Goal: Task Accomplishment & Management: Manage account settings

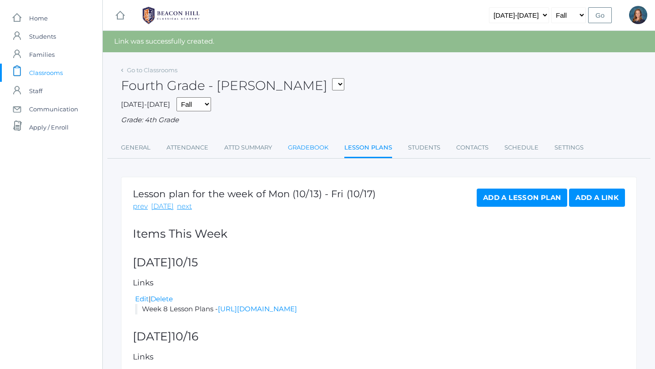
click at [309, 146] on link "Gradebook" at bounding box center [308, 148] width 40 height 18
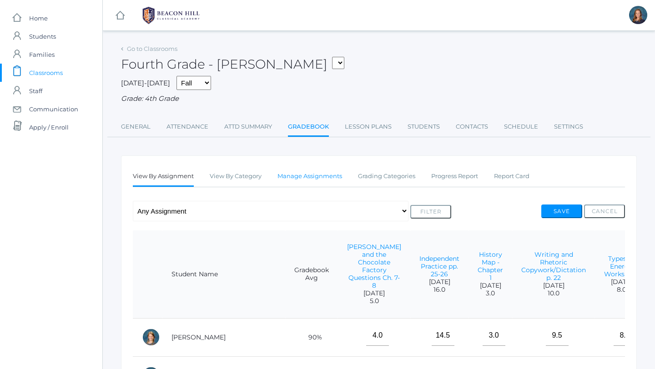
click at [326, 177] on link "Manage Assignments" at bounding box center [309, 176] width 65 height 18
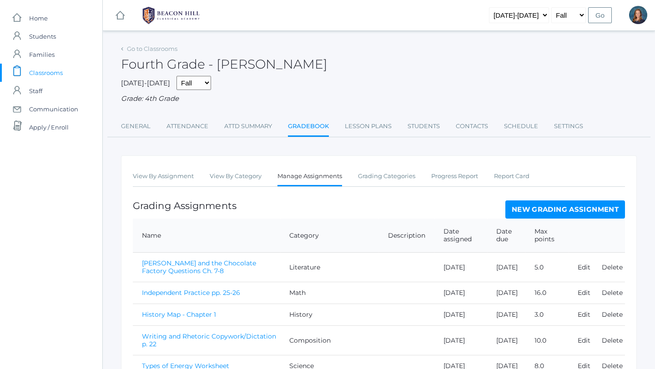
click at [523, 207] on link "New Grading Assignment" at bounding box center [565, 210] width 120 height 18
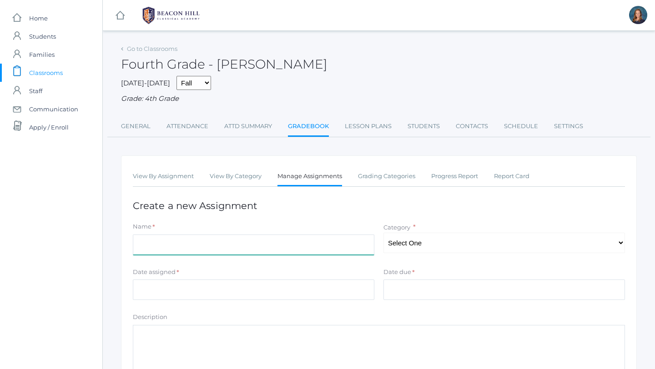
click at [241, 246] on input "Name" at bounding box center [253, 245] width 241 height 20
type input "C"
type input "Spelling Test 5"
click at [445, 241] on select "Select One Composition Literature [PERSON_NAME]/Grammar Math Science History La…" at bounding box center [503, 243] width 241 height 20
select select "1126"
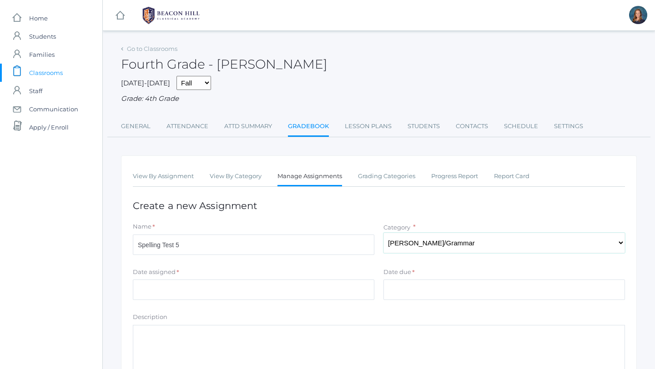
click at [383, 233] on select "Select One Composition Literature [PERSON_NAME]/Grammar Math Science History La…" at bounding box center [503, 243] width 241 height 20
click at [319, 296] on input "Date assigned" at bounding box center [253, 290] width 241 height 20
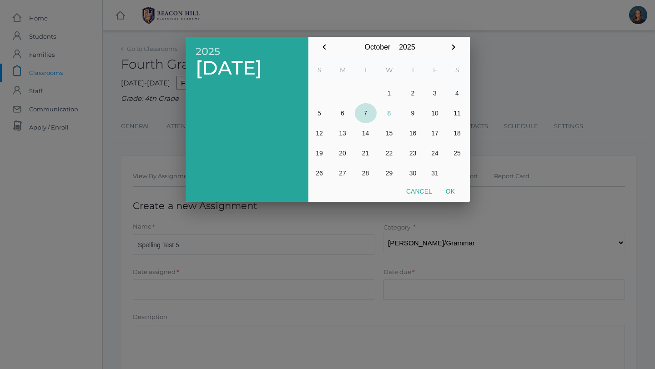
click at [366, 112] on button "7" at bounding box center [366, 113] width 22 height 20
click at [452, 190] on button "Ok" at bounding box center [450, 191] width 23 height 16
type input "[DATE]"
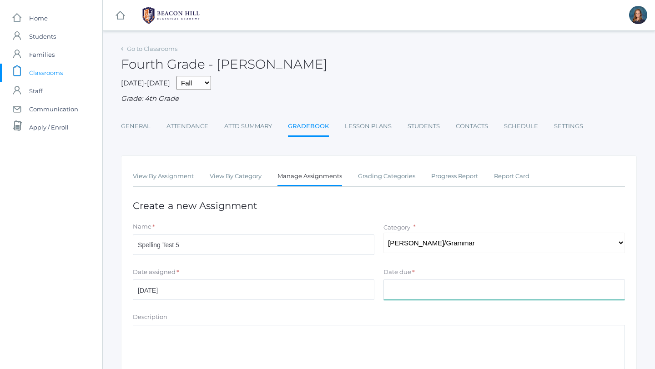
click at [413, 288] on input "Date due" at bounding box center [503, 290] width 241 height 20
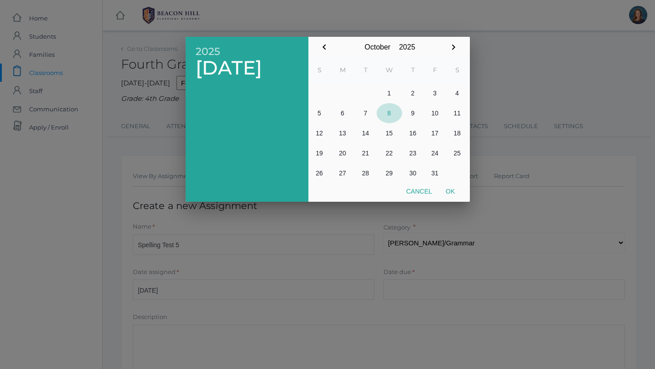
click at [390, 111] on button "8" at bounding box center [389, 113] width 25 height 20
click at [453, 192] on button "Ok" at bounding box center [450, 191] width 23 height 16
type input "[DATE]"
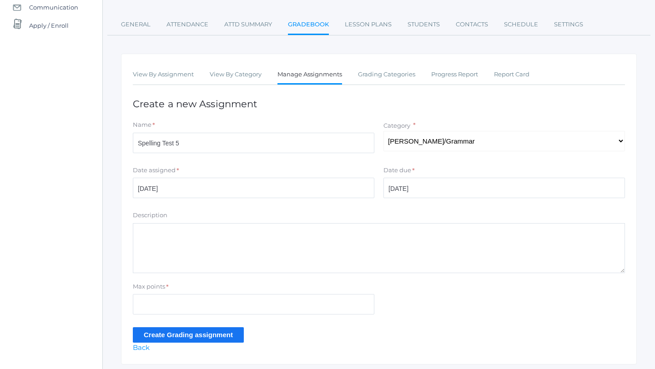
scroll to position [108, 0]
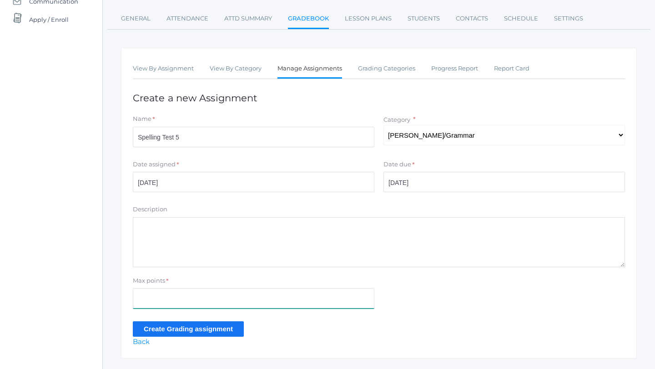
click at [204, 303] on input "Max points" at bounding box center [253, 298] width 241 height 20
type input "10"
click at [179, 326] on input "Create Grading assignment" at bounding box center [188, 328] width 111 height 15
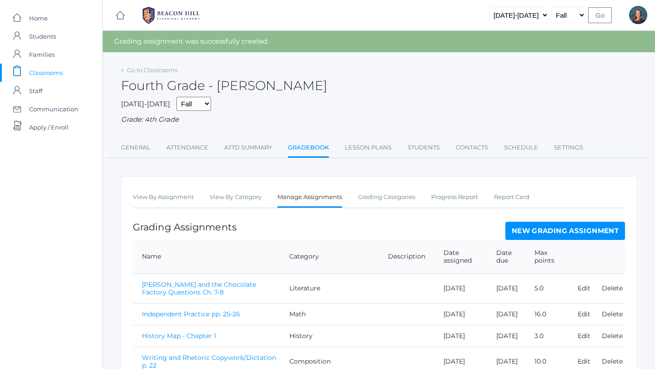
click at [514, 234] on link "New Grading Assignment" at bounding box center [565, 231] width 120 height 18
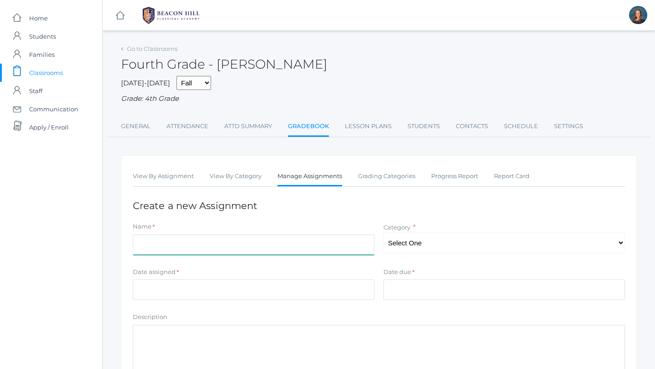
click at [327, 244] on input "Name" at bounding box center [253, 245] width 241 height 20
type input "Latin Quiz 3 (Chapters 5-6)"
click at [490, 237] on select "Select One Composition Literature [PERSON_NAME]/Grammar Math Science History La…" at bounding box center [503, 243] width 241 height 20
select select "1130"
click at [383, 233] on select "Select One Composition Literature [PERSON_NAME]/Grammar Math Science History La…" at bounding box center [503, 243] width 241 height 20
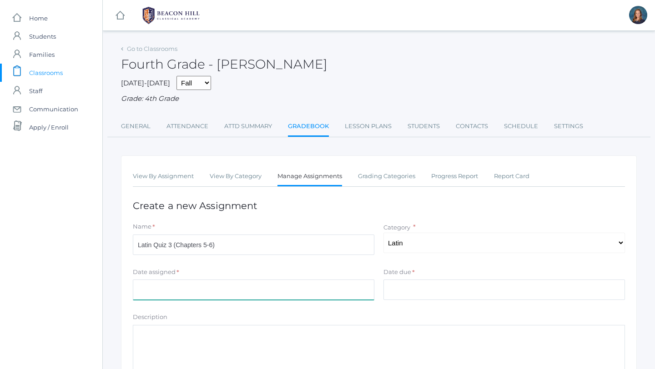
click at [320, 290] on input "Date assigned" at bounding box center [253, 290] width 241 height 20
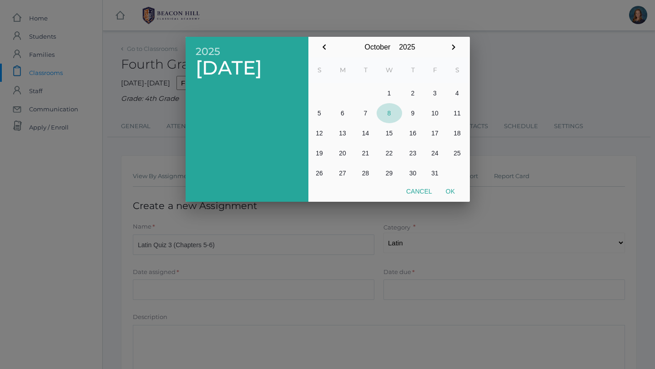
click at [386, 112] on button "8" at bounding box center [389, 113] width 25 height 20
click at [454, 187] on button "Ok" at bounding box center [450, 191] width 23 height 16
type input "[DATE]"
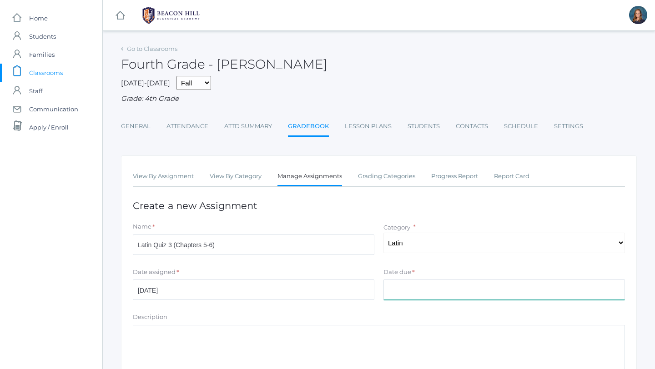
click at [413, 289] on input "Date due" at bounding box center [503, 290] width 241 height 20
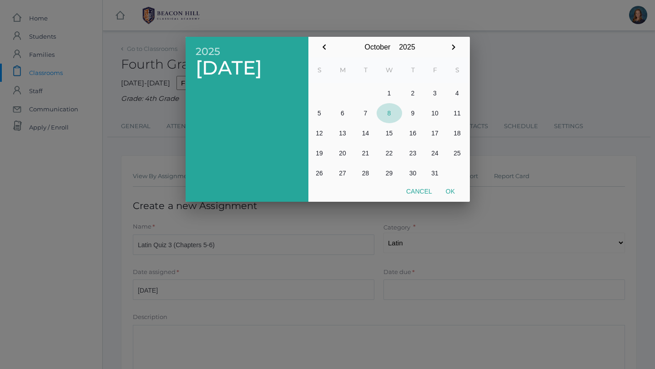
click at [392, 108] on button "8" at bounding box center [389, 113] width 25 height 20
click at [453, 194] on button "Ok" at bounding box center [450, 191] width 23 height 16
type input "[DATE]"
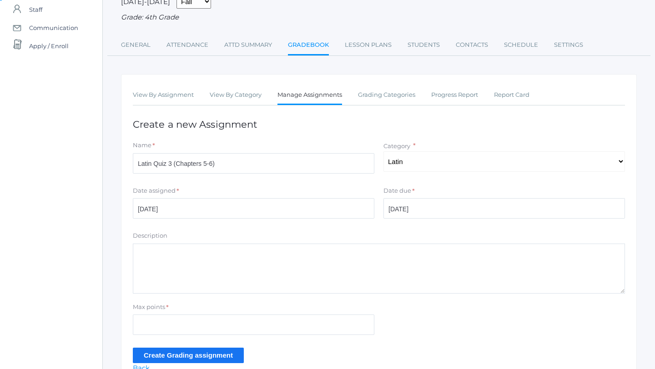
scroll to position [110, 0]
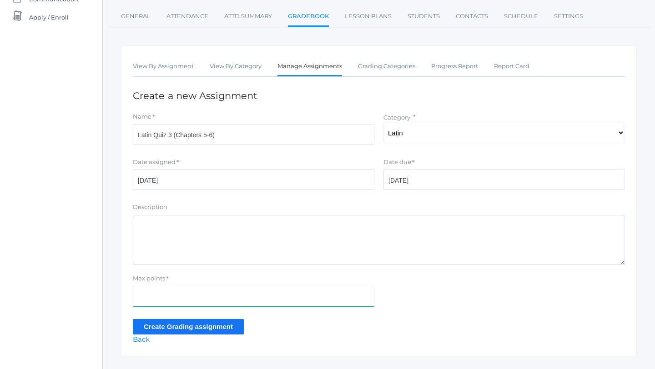
click at [195, 304] on input "Max points" at bounding box center [253, 296] width 241 height 20
type input "16"
click at [171, 330] on input "Create Grading assignment" at bounding box center [188, 326] width 111 height 15
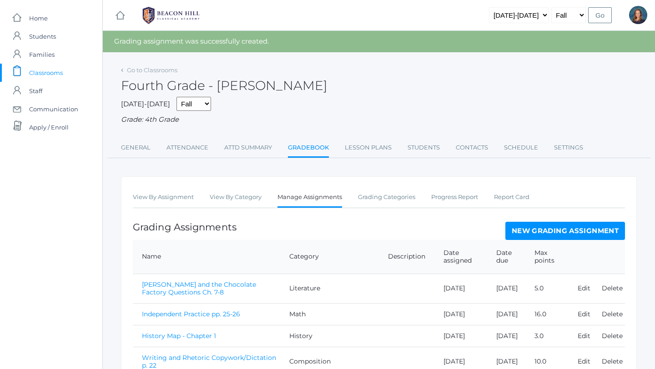
click at [524, 229] on link "New Grading Assignment" at bounding box center [565, 231] width 120 height 18
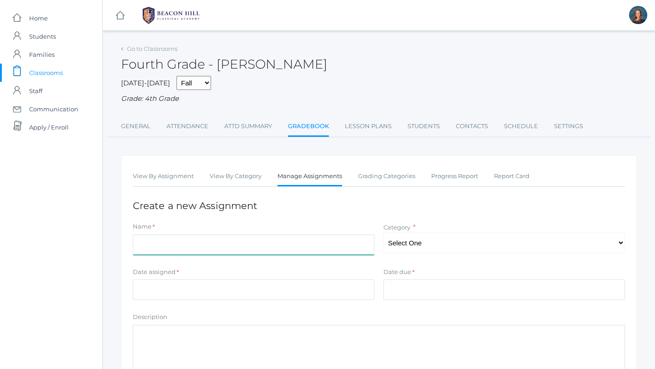
click at [322, 246] on input "Name" at bounding box center [253, 245] width 241 height 20
type input "Electromagnetic Spectrum Worksheet"
click at [468, 242] on select "Select One Composition Literature [PERSON_NAME]/Grammar Math Science History La…" at bounding box center [503, 243] width 241 height 20
select select "1128"
click at [383, 233] on select "Select One Composition Literature [PERSON_NAME]/Grammar Math Science History La…" at bounding box center [503, 243] width 241 height 20
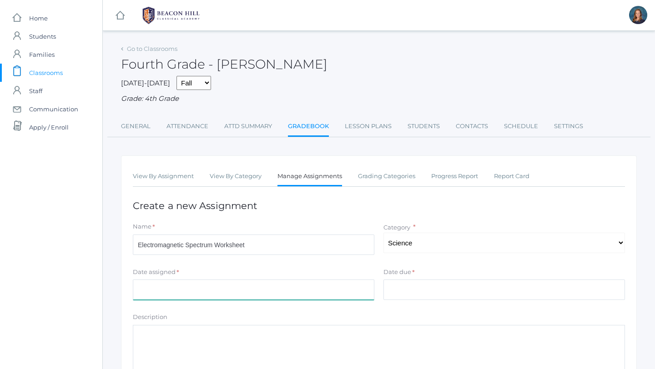
click at [311, 297] on input "Date assigned" at bounding box center [253, 290] width 241 height 20
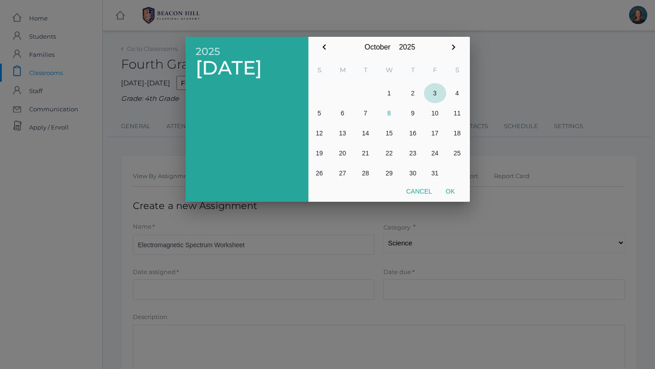
click at [434, 89] on button "3" at bounding box center [435, 93] width 22 height 20
click at [451, 191] on button "Ok" at bounding box center [450, 191] width 23 height 16
type input "[DATE]"
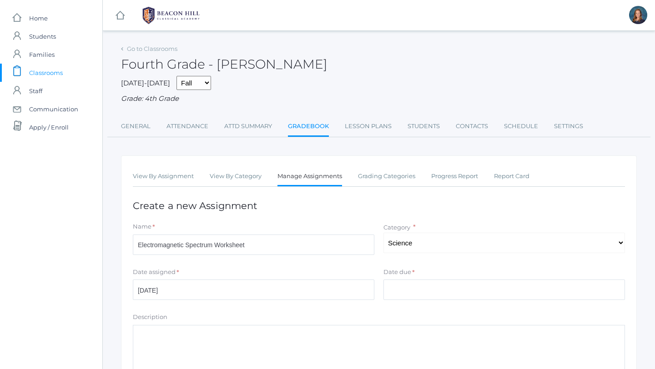
click at [417, 302] on div "Date due * Cancel Ok" at bounding box center [504, 286] width 251 height 36
click at [417, 289] on input "Date due" at bounding box center [503, 290] width 241 height 20
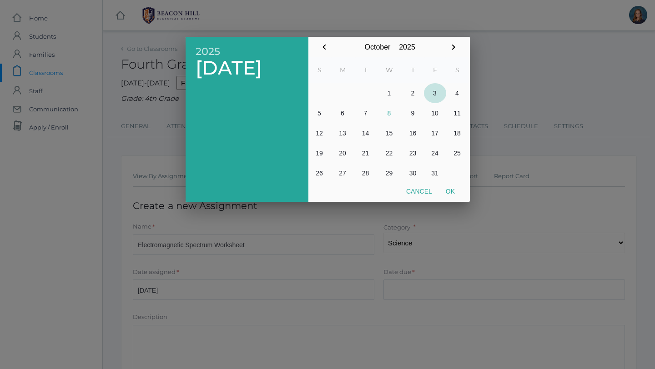
click at [434, 89] on button "3" at bounding box center [435, 93] width 22 height 20
click at [447, 197] on button "Ok" at bounding box center [450, 191] width 23 height 16
type input "[DATE]"
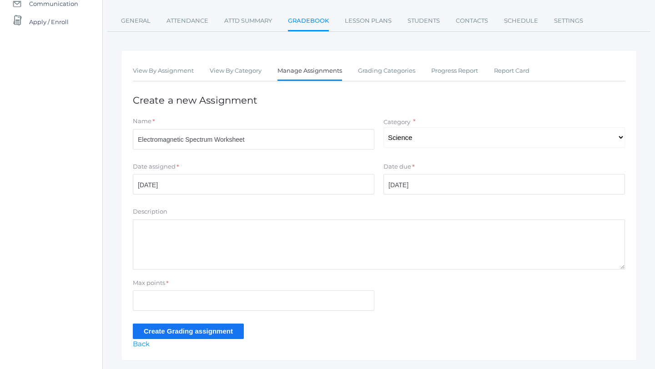
scroll to position [106, 0]
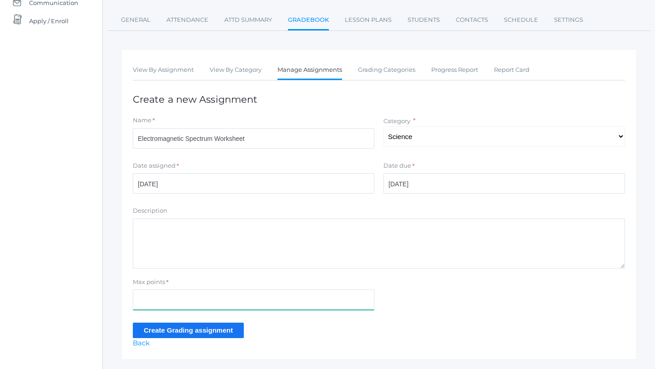
click at [218, 301] on input "Max points" at bounding box center [253, 300] width 241 height 20
type input "15"
click at [198, 333] on input "Create Grading assignment" at bounding box center [188, 330] width 111 height 15
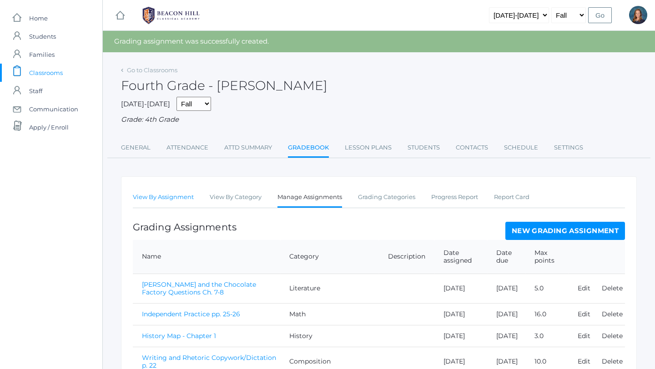
click at [176, 198] on link "View By Assignment" at bounding box center [163, 197] width 61 height 18
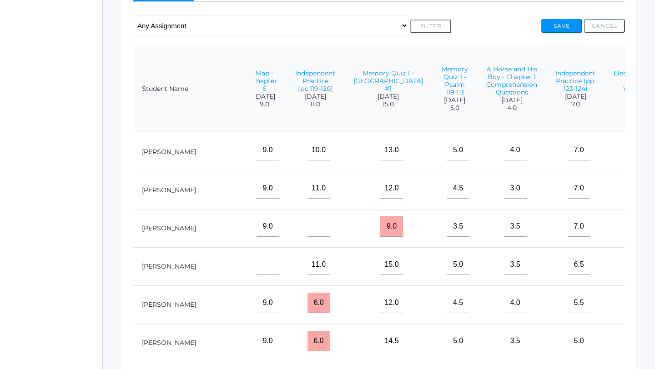
scroll to position [0, 1542]
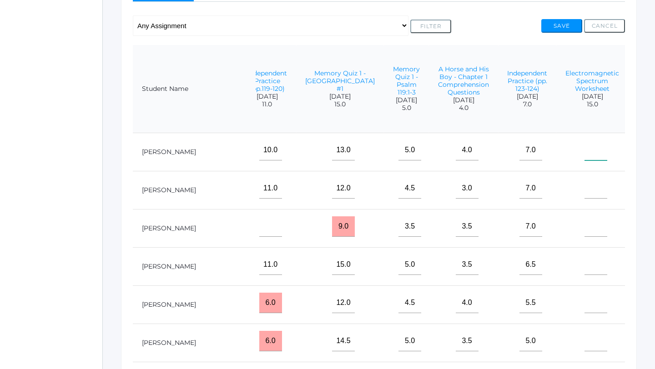
click at [584, 151] on input"] "text" at bounding box center [595, 150] width 23 height 20
type input"] "15"
click at [642, 150] on input"] "text" at bounding box center [653, 150] width 23 height 20
type input"] "8.5"
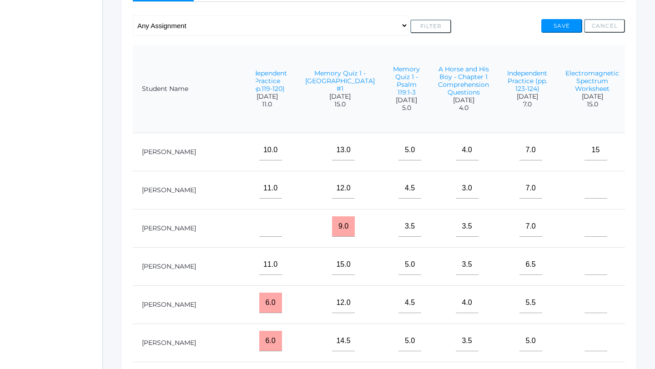
type input"] "16"
click at [584, 189] on input"] "text" at bounding box center [595, 188] width 23 height 20
type input"] "15"
click at [642, 191] on input"] "text" at bounding box center [653, 188] width 23 height 20
type input"] "9.5"
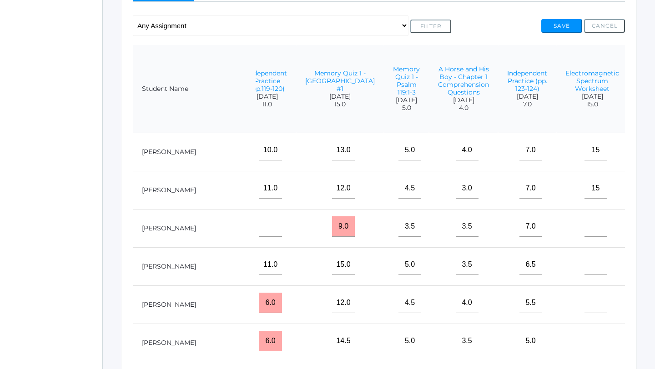
type input"] "15"
click at [584, 229] on input"] "text" at bounding box center [595, 226] width 23 height 20
type input"] "13"
click at [642, 228] on input"] "text" at bounding box center [653, 226] width 23 height 20
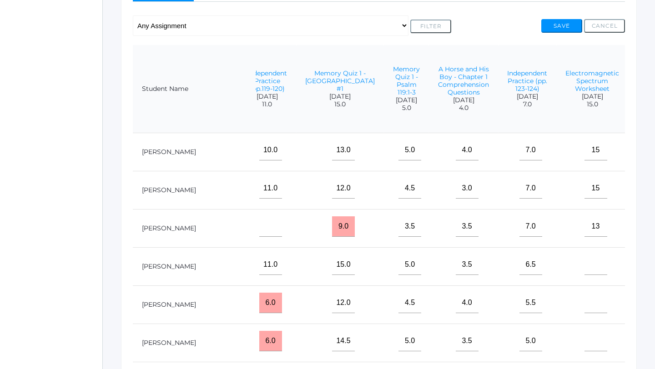
type input"] "5"
click at [584, 266] on input"] "text" at bounding box center [595, 265] width 23 height 20
type input"] "15"
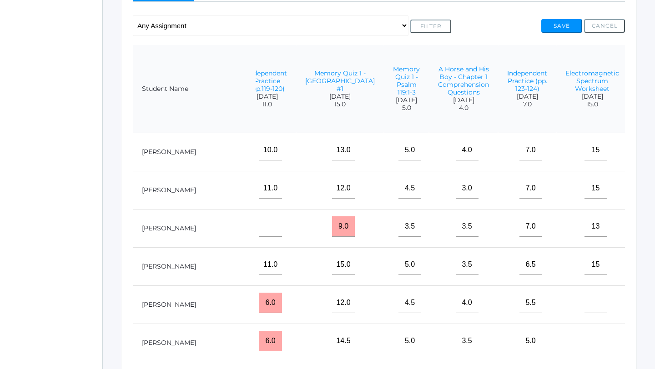
click at [642, 261] on input"] "text" at bounding box center [653, 265] width 23 height 20
type input"] "9.5"
type input"] "16"
click at [584, 303] on input"] "text" at bounding box center [595, 303] width 23 height 20
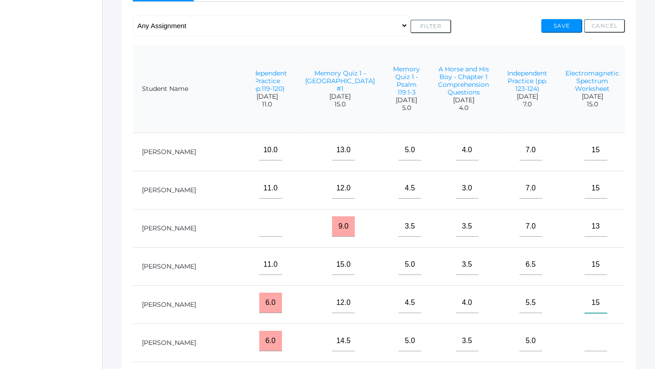
type input"] "15"
click at [642, 302] on input"] "text" at bounding box center [653, 303] width 23 height 20
type input"] "9.5"
type input"] "11"
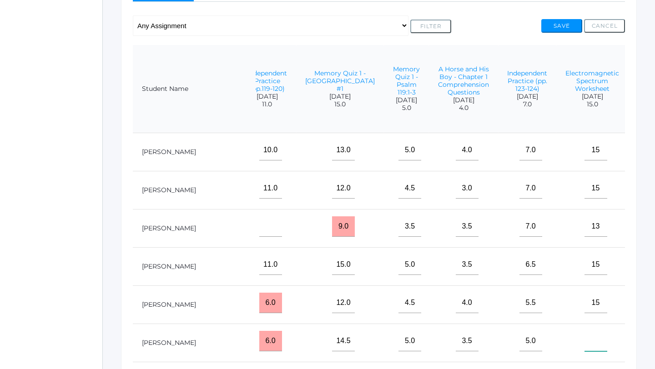
click at [584, 346] on input"] "text" at bounding box center [595, 341] width 23 height 20
type input"] "15"
click at [642, 338] on input"] "text" at bounding box center [653, 341] width 23 height 20
click at [642, 338] on input"] "7.5" at bounding box center [653, 341] width 23 height 20
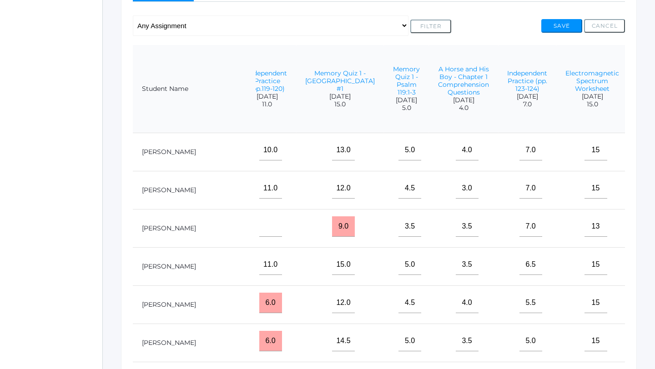
type input"] "9.5"
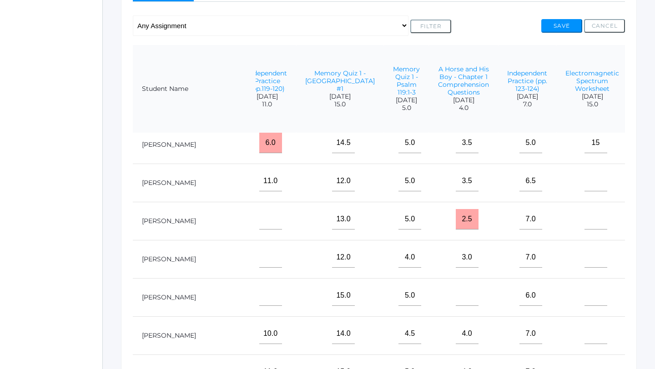
scroll to position [201, 1542]
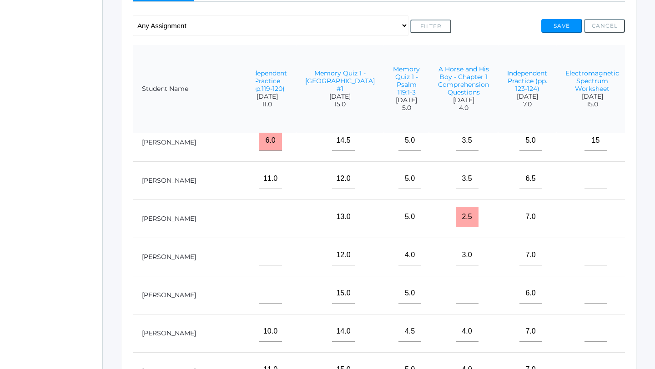
type input"] "15"
click at [584, 177] on input"] "text" at bounding box center [595, 179] width 23 height 20
type input"] "15"
click at [642, 181] on input"] "text" at bounding box center [653, 179] width 23 height 20
type input"] "10"
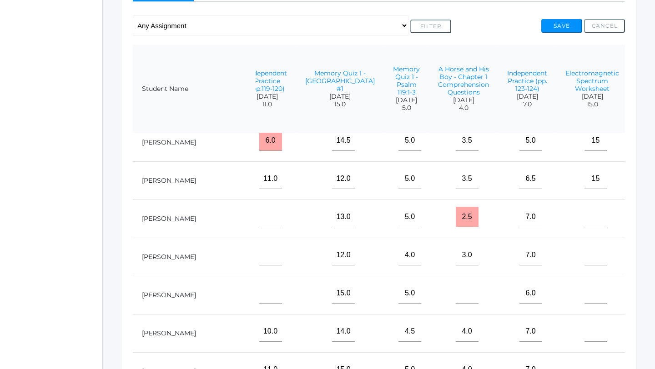
type input"] "16"
click at [584, 218] on input"] "text" at bounding box center [595, 217] width 23 height 20
type input"] "15"
click at [642, 219] on input"] "text" at bounding box center [653, 217] width 23 height 20
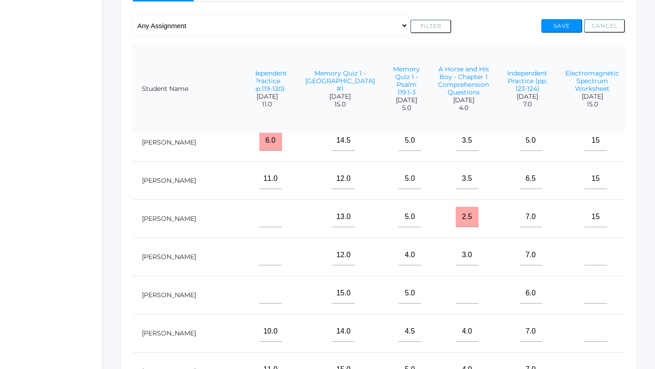
type input"] "10"
type input"] "16"
click at [584, 256] on input"] "text" at bounding box center [595, 255] width 23 height 20
type input"] "15"
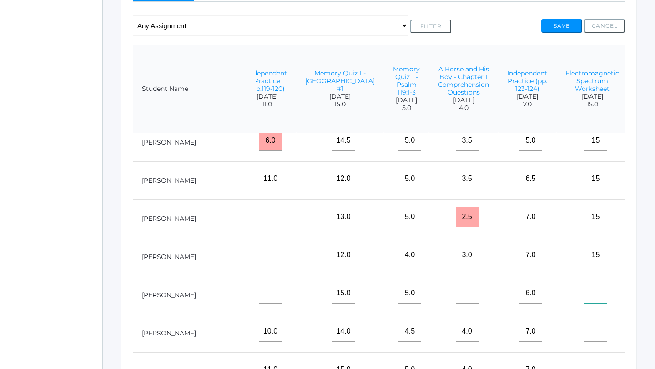
click at [584, 293] on input"] "text" at bounding box center [595, 293] width 23 height 20
type input"] "15"
click at [584, 328] on input"] "text" at bounding box center [595, 331] width 23 height 20
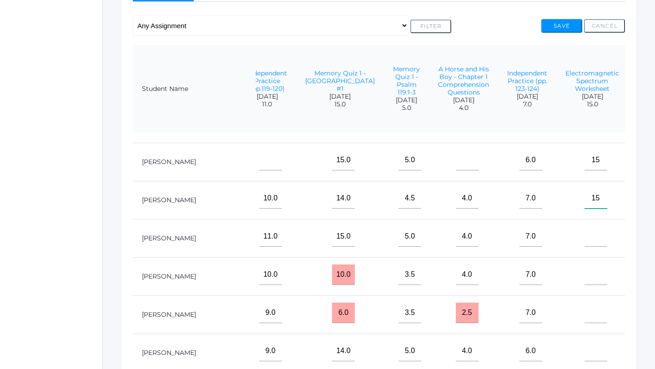
scroll to position [337, 1542]
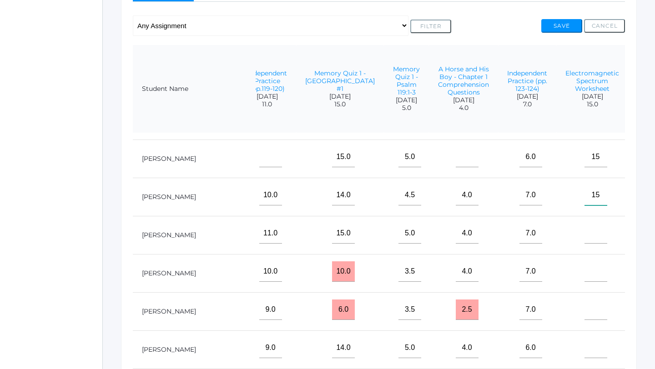
type input"] "15"
click at [584, 241] on input"] "text" at bounding box center [595, 233] width 23 height 20
type input"] "15"
click at [584, 272] on input"] "text" at bounding box center [595, 271] width 23 height 20
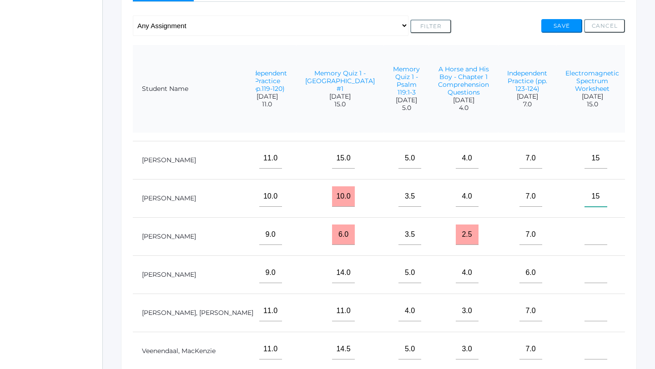
type input"] "15"
click at [584, 239] on input"] "text" at bounding box center [595, 235] width 23 height 20
type input"] "15"
click at [584, 280] on input"] "text" at bounding box center [595, 273] width 23 height 20
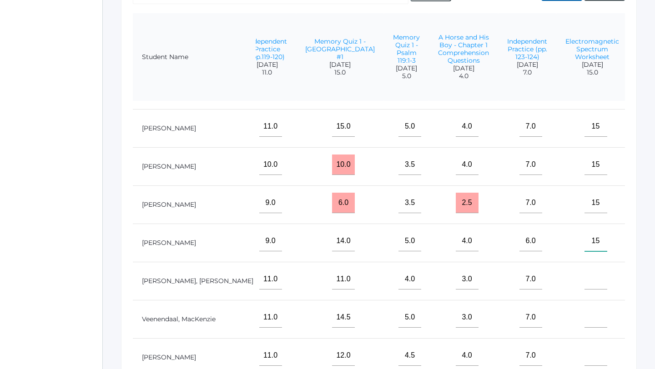
scroll to position [231, 0]
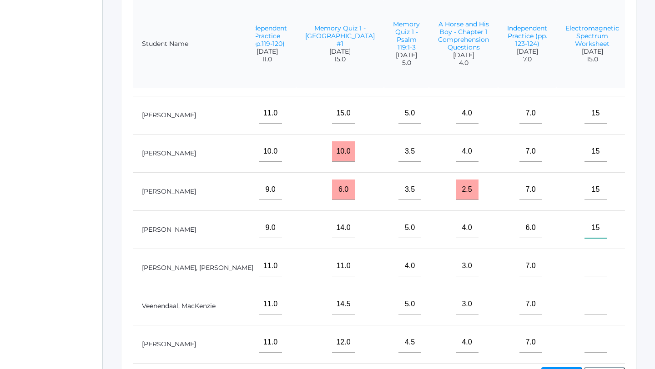
type input"] "15"
click at [584, 271] on input"] "text" at bounding box center [595, 266] width 23 height 20
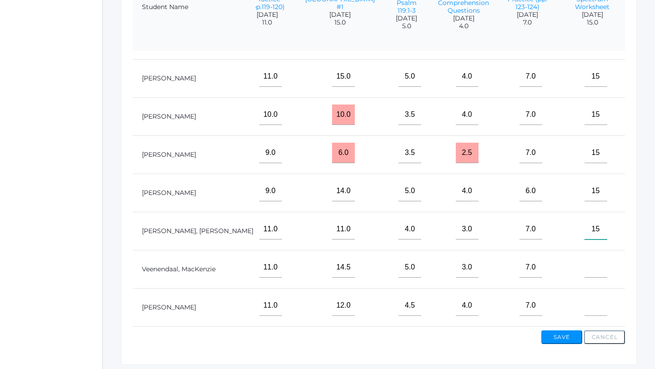
scroll to position [296, 0]
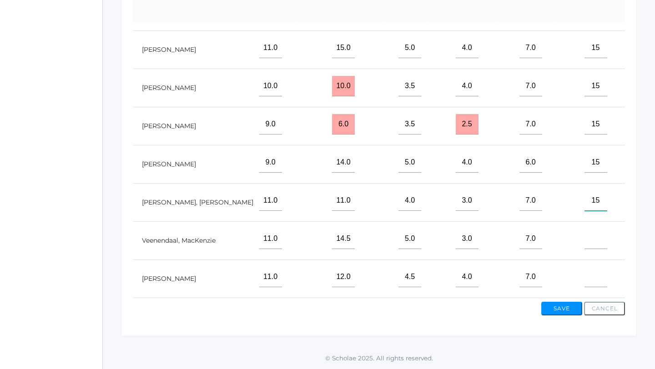
type input"] "15"
click at [584, 238] on input"] "text" at bounding box center [595, 239] width 23 height 20
type input"] "15"
click at [584, 280] on input"] "text" at bounding box center [595, 277] width 23 height 20
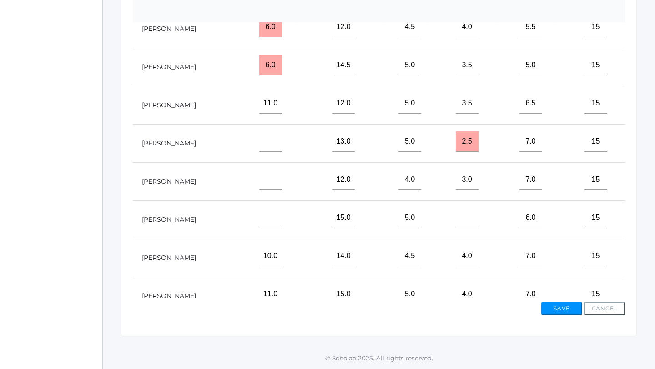
scroll to position [165, 1542]
type input"] "15"
click at [642, 184] on input"] "text" at bounding box center [653, 181] width 23 height 20
type input"] "10"
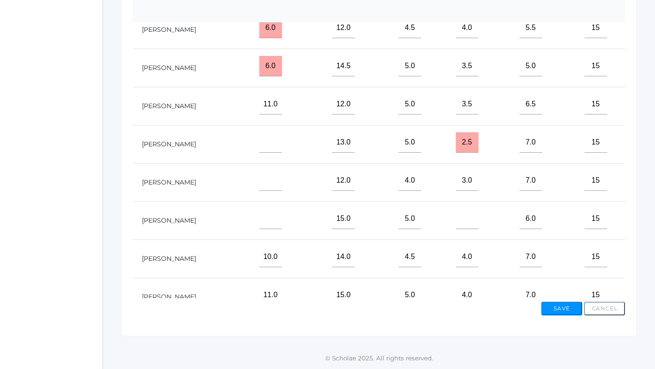
type input"] "13"
click at [642, 223] on input"] "text" at bounding box center [653, 219] width 23 height 20
type input"] "9.5"
type input"] "2"
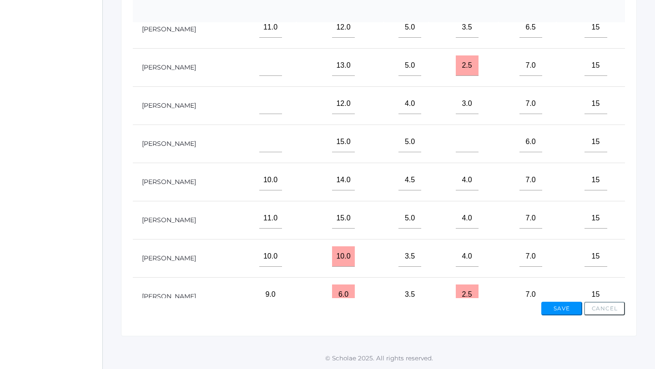
scroll to position [247, 1542]
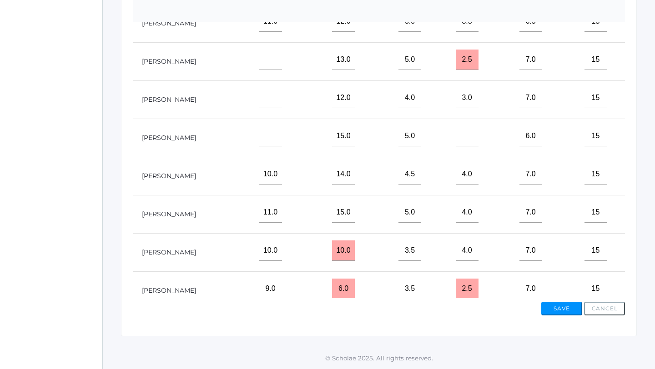
type input"] "16"
click at [642, 177] on input"] "text" at bounding box center [653, 174] width 23 height 20
type input"] "9.5"
type input"] "15"
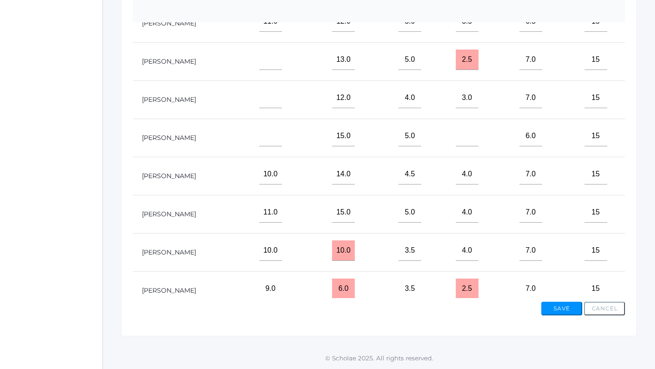
click at [642, 214] on input"] "text" at bounding box center [653, 212] width 23 height 20
type input"] "9"
type input"] "15"
click at [642, 252] on input"] "text" at bounding box center [653, 251] width 23 height 20
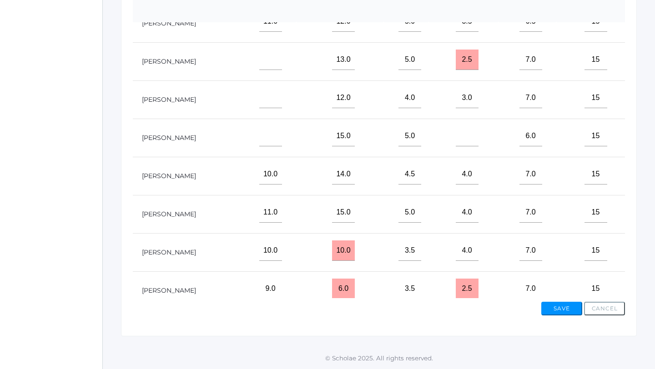
type input"] "7"
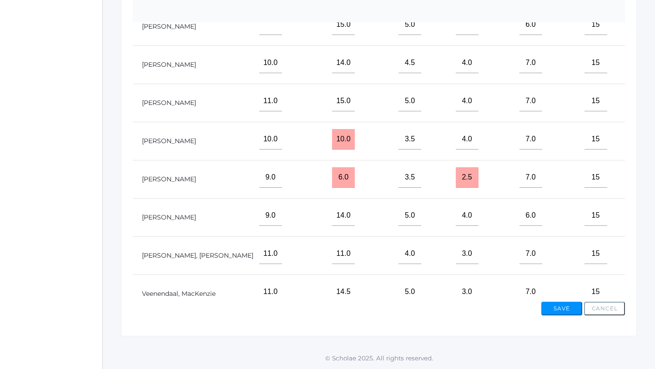
scroll to position [412, 1542]
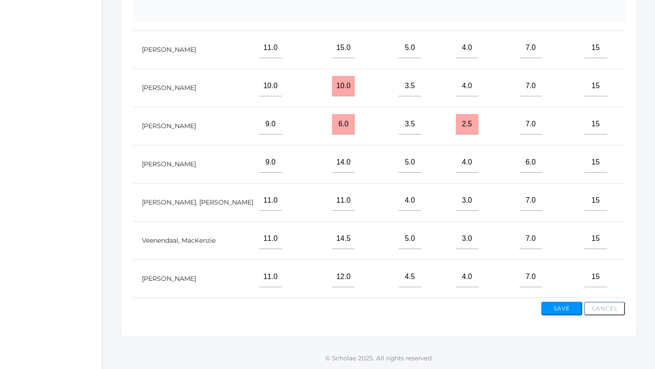
type input"] "15"
click at [642, 124] on input"] "text" at bounding box center [653, 124] width 23 height 20
type input"] "9"
type input"] "15"
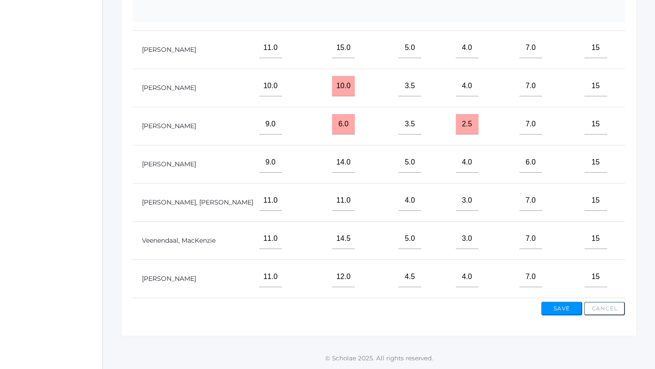
click at [642, 163] on input"] "text" at bounding box center [653, 162] width 23 height 20
type input"] "9.5"
type input"] "15"
click at [642, 201] on input"] "text" at bounding box center [653, 201] width 23 height 20
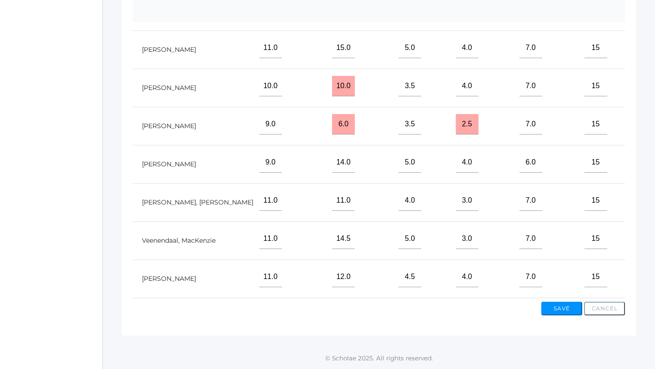
type input"] "10"
type input"] "13"
click at [642, 241] on input"] "text" at bounding box center [653, 239] width 23 height 20
type input"] "10"
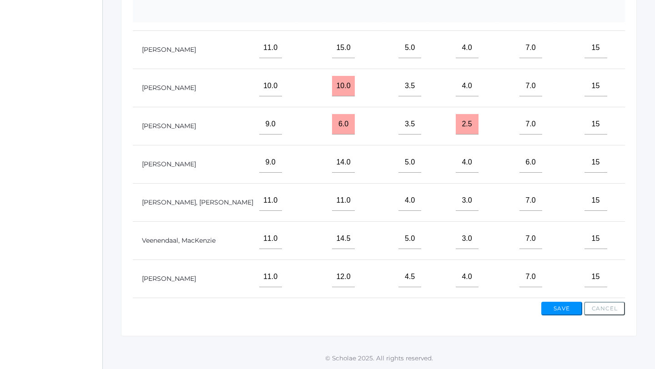
type input"] "15"
click at [642, 277] on input"] "text" at bounding box center [653, 277] width 23 height 20
type input"] "9.5"
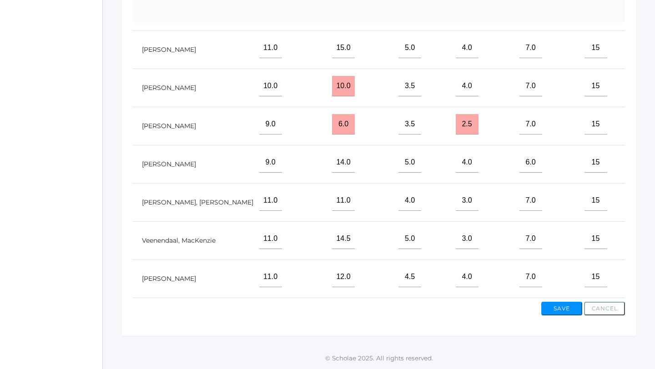
type input"] "15"
click at [569, 306] on button "Save" at bounding box center [561, 309] width 41 height 14
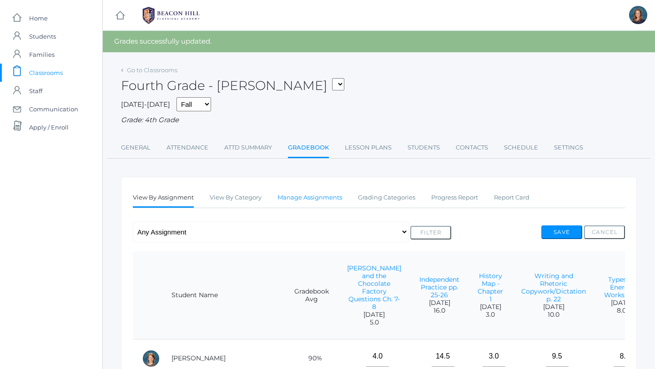
click at [321, 198] on link "Manage Assignments" at bounding box center [309, 198] width 65 height 18
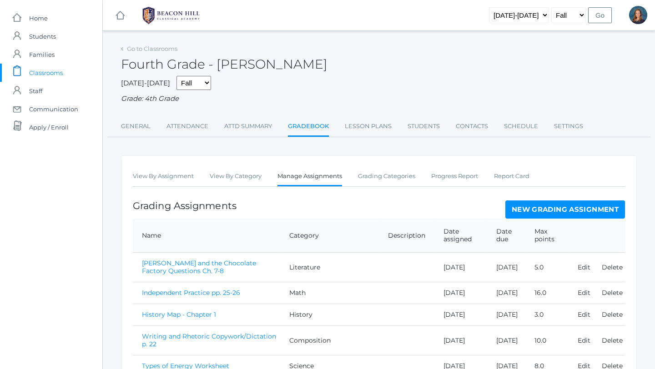
click at [532, 209] on link "New Grading Assignment" at bounding box center [565, 210] width 120 height 18
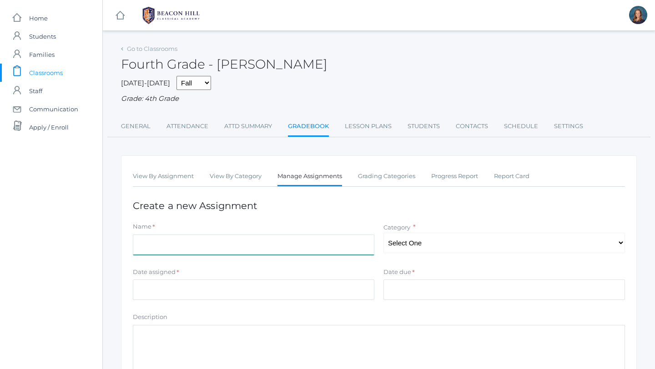
click at [318, 245] on input "Name" at bounding box center [253, 245] width 241 height 20
type input "Phonogram Quiz"
click at [450, 242] on select "Select One Composition Literature [PERSON_NAME]/Grammar Math Science History La…" at bounding box center [503, 243] width 241 height 20
select select "1126"
click at [383, 233] on select "Select One Composition Literature [PERSON_NAME]/Grammar Math Science History La…" at bounding box center [503, 243] width 241 height 20
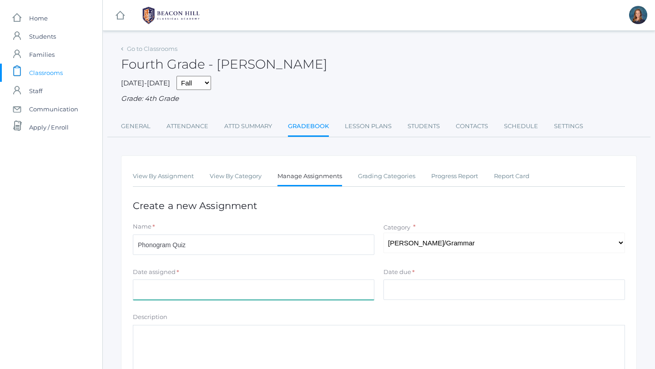
click at [335, 287] on input "Date assigned" at bounding box center [253, 290] width 241 height 20
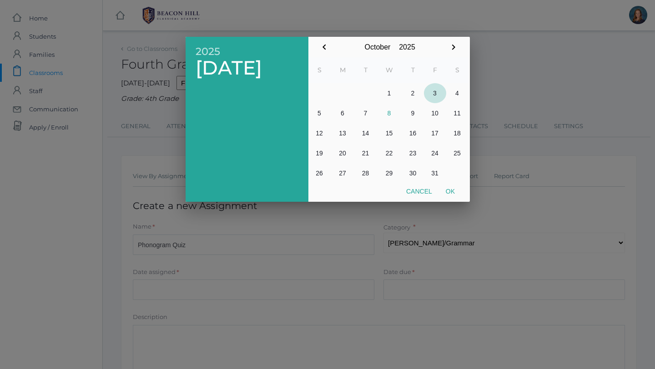
click at [436, 95] on button "3" at bounding box center [435, 93] width 22 height 20
click at [451, 191] on button "Ok" at bounding box center [450, 191] width 23 height 16
type input "[DATE]"
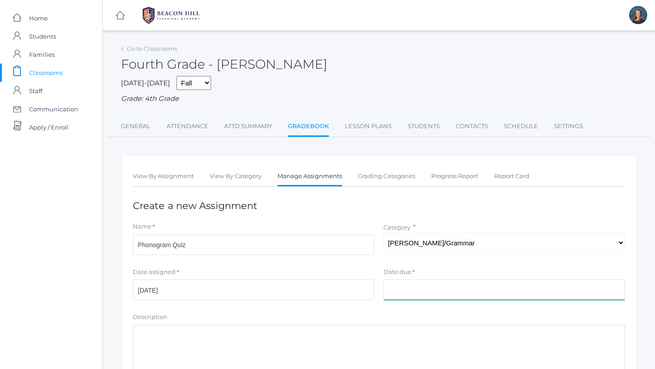
click at [401, 287] on input "Date due" at bounding box center [503, 290] width 241 height 20
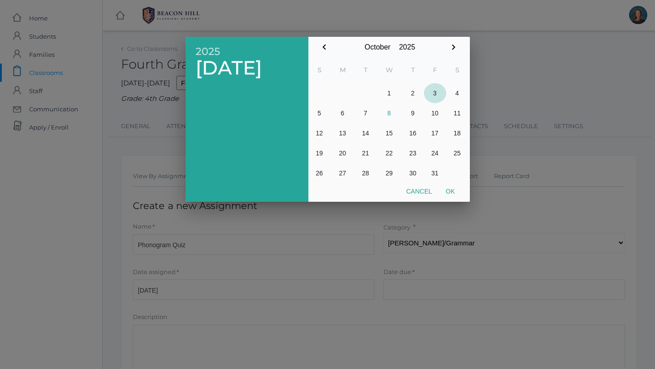
click at [436, 95] on button "3" at bounding box center [435, 93] width 22 height 20
click at [449, 187] on button "Ok" at bounding box center [450, 191] width 23 height 16
type input "[DATE]"
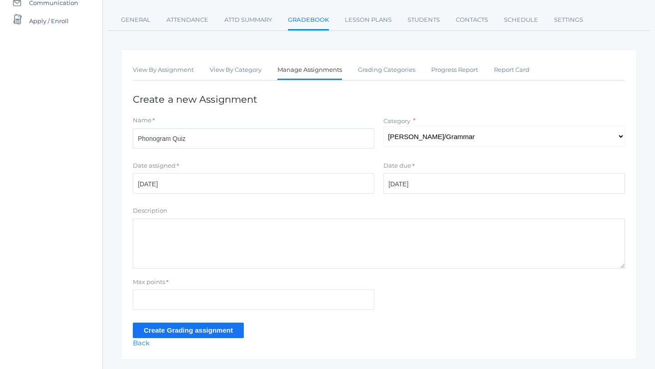
scroll to position [125, 0]
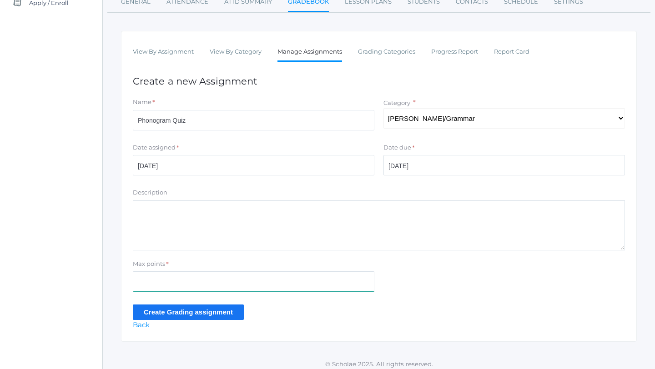
click at [162, 281] on input "Max points" at bounding box center [253, 281] width 241 height 20
type input "21"
click at [153, 314] on input "Create Grading assignment" at bounding box center [188, 312] width 111 height 15
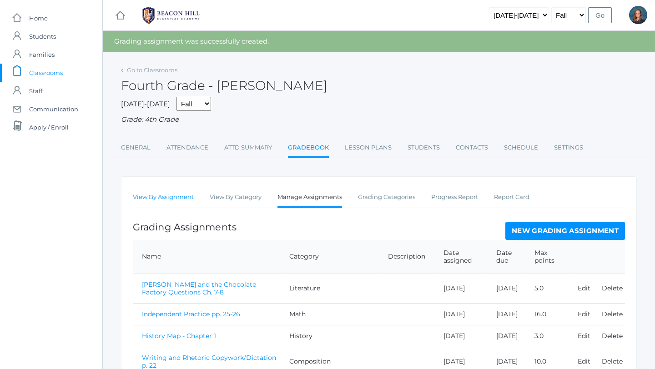
click at [179, 194] on link "View By Assignment" at bounding box center [163, 197] width 61 height 18
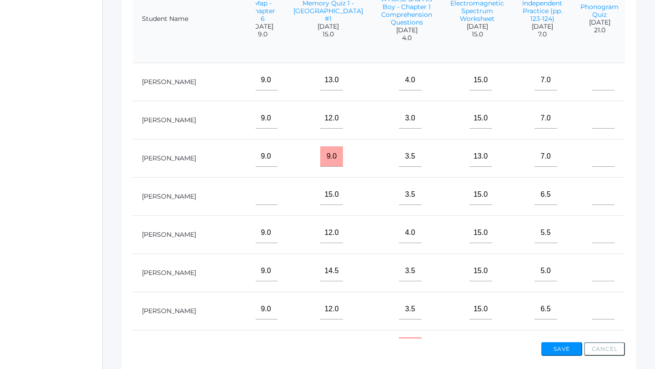
scroll to position [258, 0]
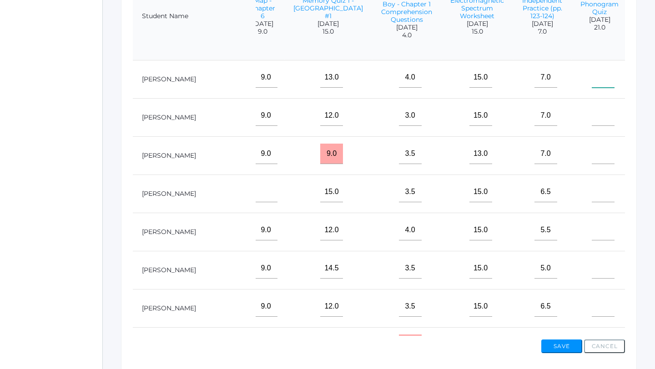
click at [592, 79] on input"] "text" at bounding box center [603, 77] width 23 height 20
click at [592, 233] on input"] "text" at bounding box center [603, 230] width 23 height 20
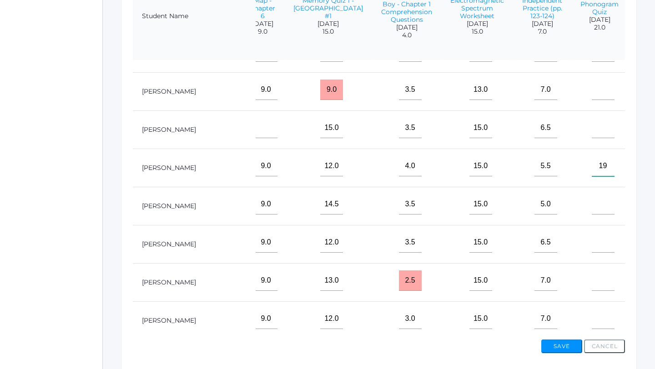
scroll to position [65, 1599]
type input"] "19"
click at [592, 281] on input"] "text" at bounding box center [603, 280] width 23 height 20
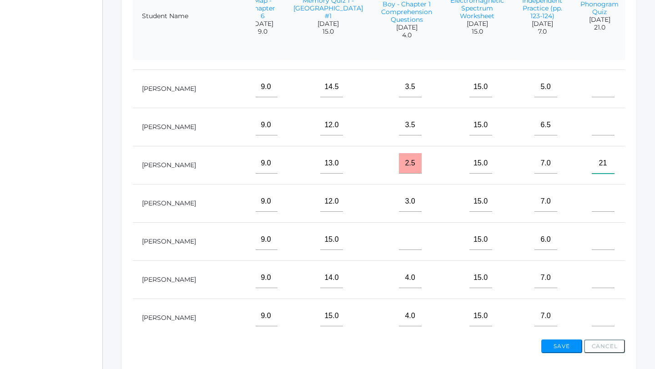
scroll to position [185, 1599]
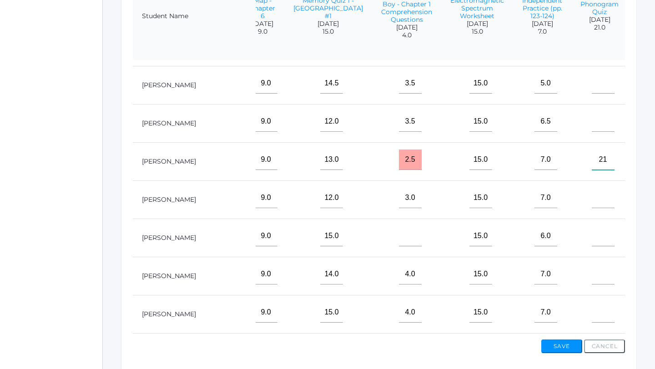
type input"] "21"
click at [592, 240] on input"] "text" at bounding box center [603, 236] width 23 height 20
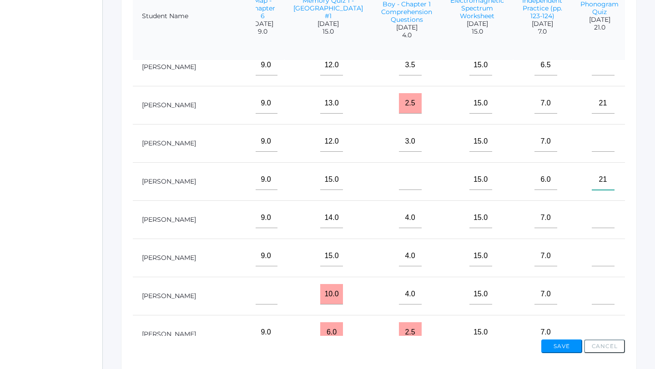
scroll to position [254, 1599]
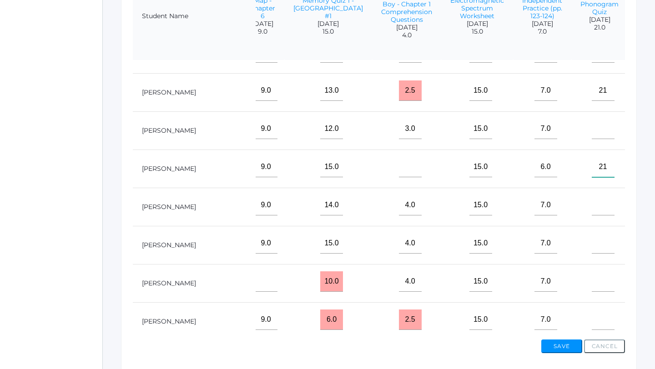
type input"] "21"
click at [592, 279] on input"] "text" at bounding box center [603, 281] width 23 height 20
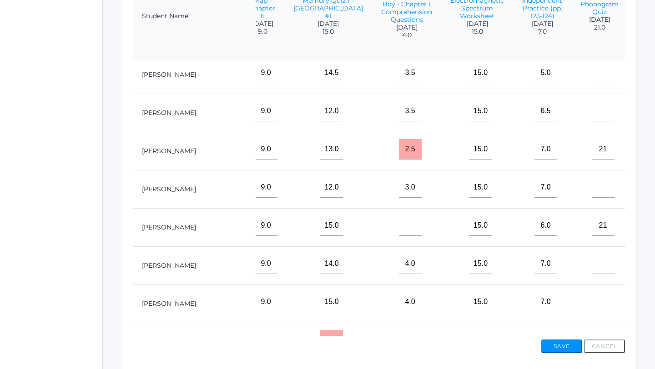
scroll to position [192, 1599]
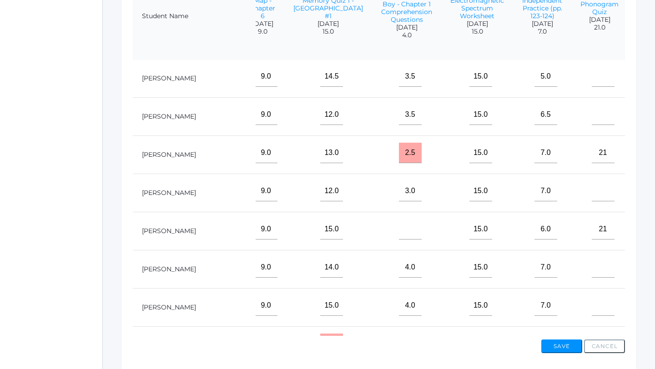
type input"] "21"
click at [592, 119] on input"] "text" at bounding box center [603, 115] width 23 height 20
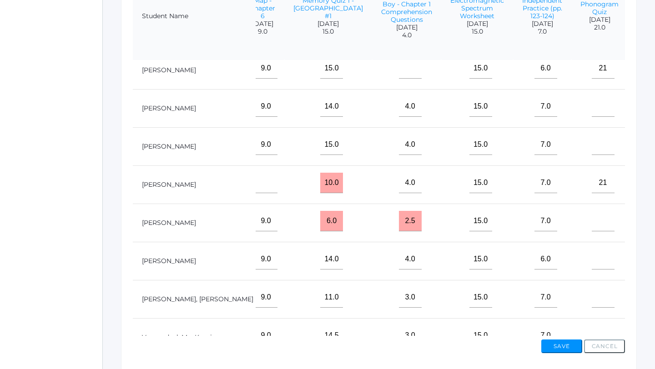
scroll to position [412, 1599]
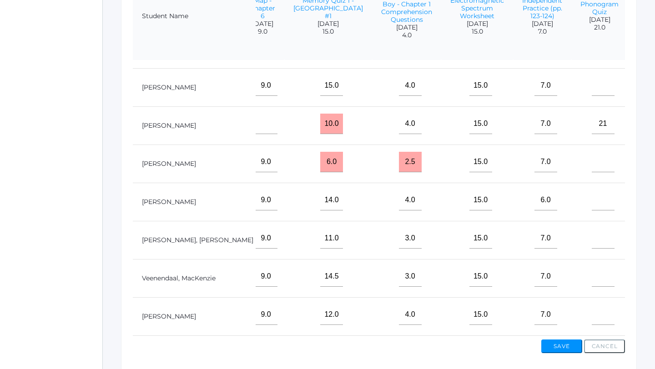
type input"] "21"
click at [592, 316] on input"] "text" at bounding box center [603, 315] width 23 height 20
type input"] "20"
click at [592, 197] on input"] "text" at bounding box center [603, 200] width 23 height 20
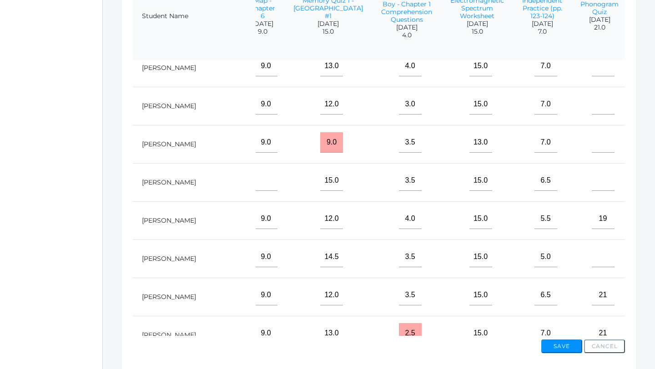
scroll to position [8, 1599]
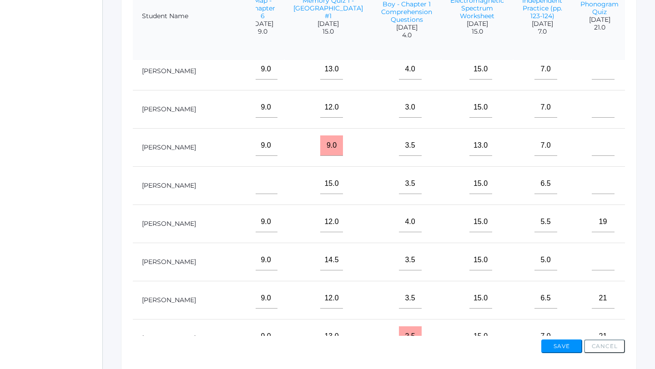
type input"] "19"
click at [592, 111] on input"] "text" at bounding box center [603, 107] width 23 height 20
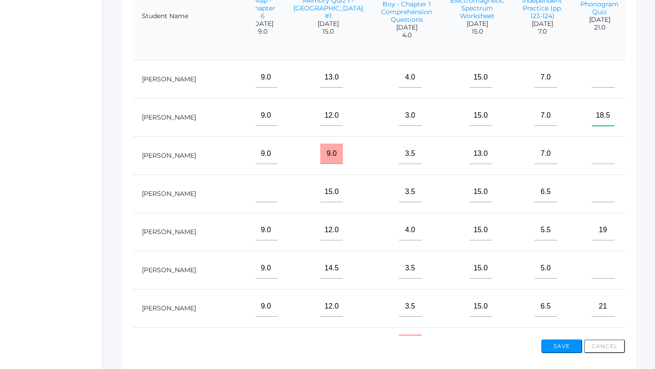
type input"] "18.5"
click at [592, 195] on input"] "text" at bounding box center [603, 192] width 23 height 20
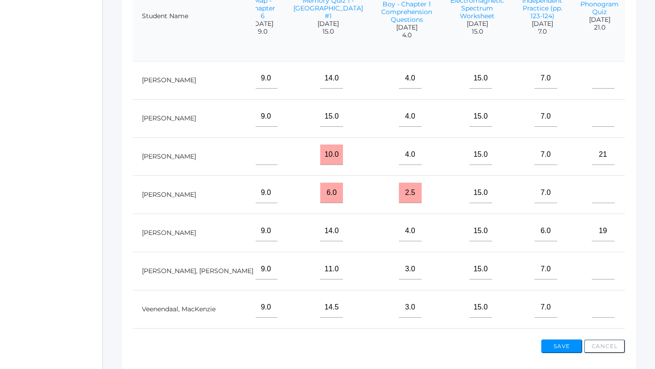
scroll to position [398, 1599]
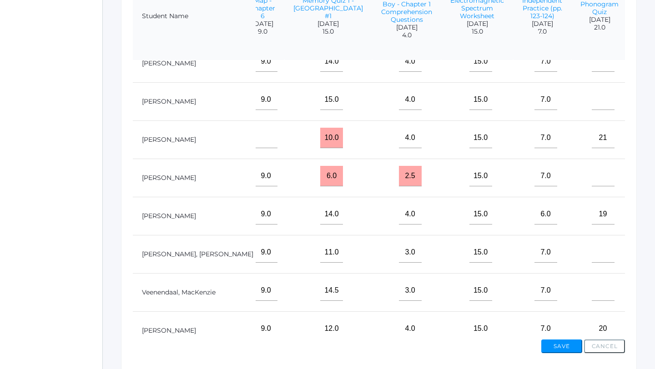
type input"] "20.5"
click at [592, 291] on input"] "text" at bounding box center [603, 291] width 23 height 20
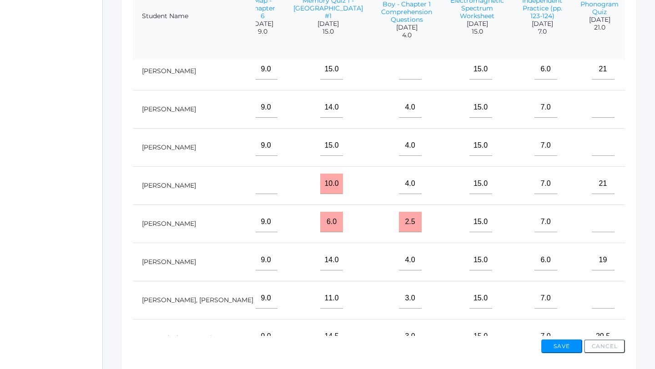
scroll to position [347, 1599]
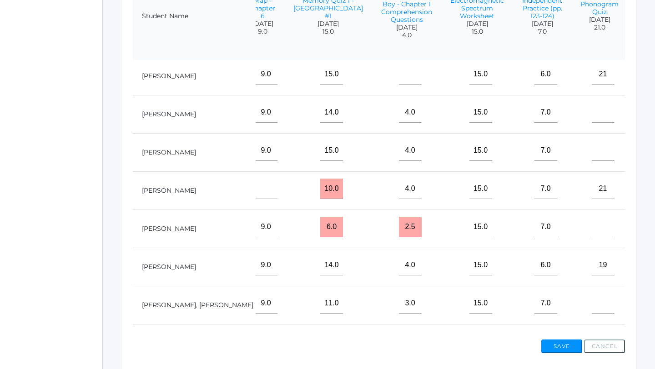
type input"] "20.5"
click at [592, 115] on input"] "text" at bounding box center [603, 112] width 23 height 20
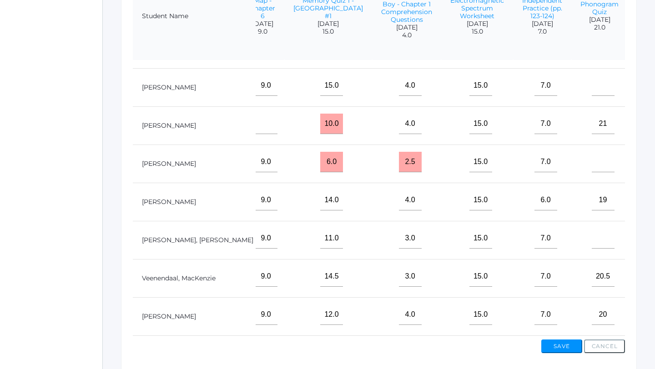
scroll to position [296, 0]
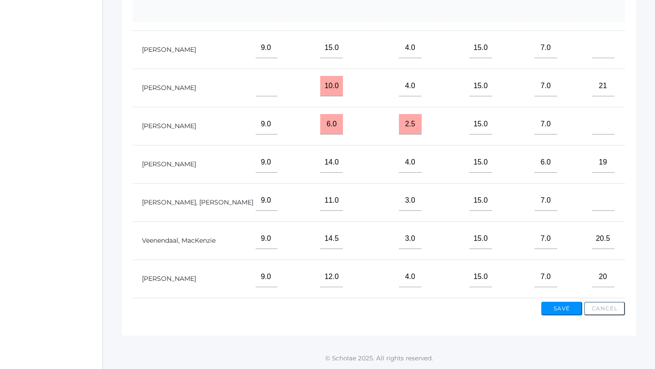
type input"] "17.5"
click at [592, 123] on input"] "text" at bounding box center [603, 124] width 23 height 20
type input"] "19.5"
click at [592, 204] on input"] "text" at bounding box center [603, 201] width 23 height 20
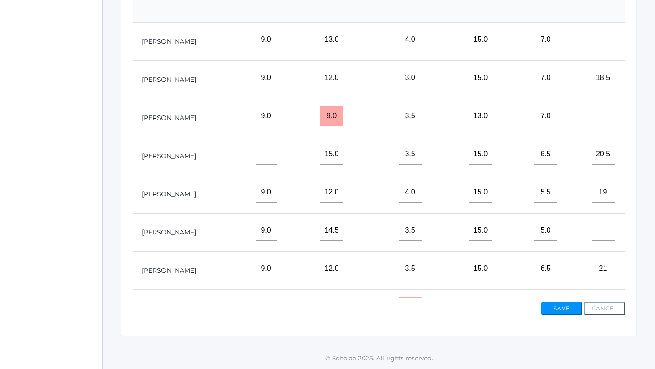
type input"] "19"
click at [592, 46] on input"] "text" at bounding box center [603, 40] width 23 height 20
type input"] "20.5"
click at [592, 234] on input"] "text" at bounding box center [603, 231] width 23 height 20
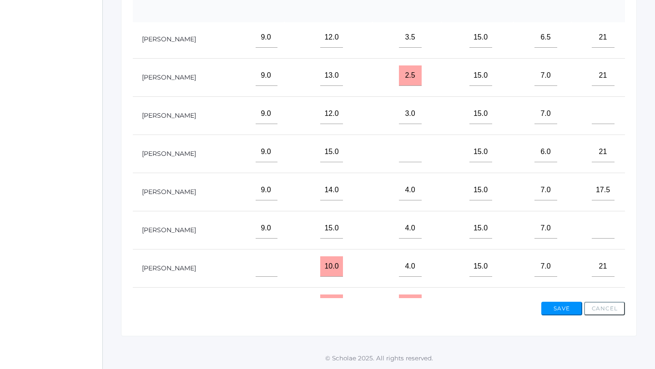
scroll to position [232, 1599]
type input"] "20"
click at [592, 230] on input"] "text" at bounding box center [603, 228] width 23 height 20
type input"] "19.5"
click at [592, 120] on input"] "text" at bounding box center [603, 113] width 23 height 20
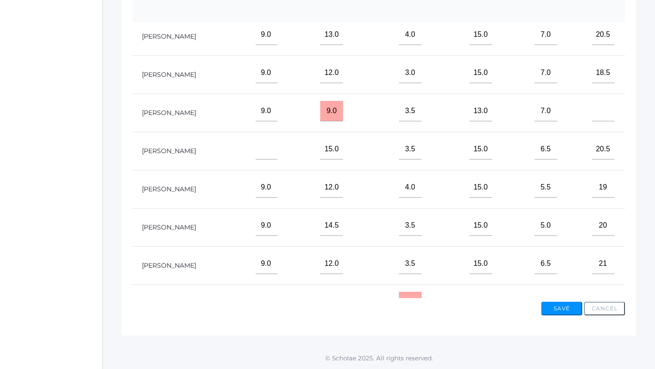
scroll to position [0, 1599]
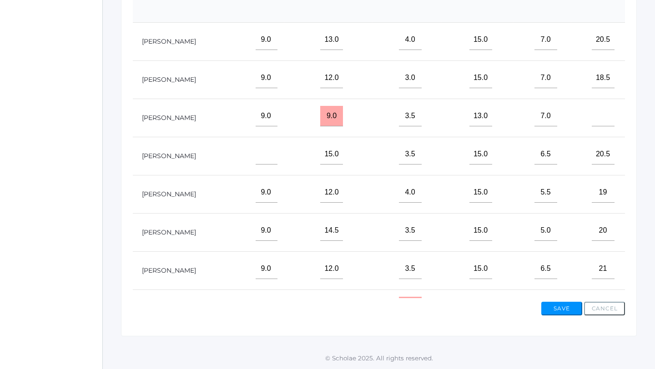
type input"] "17"
click at [592, 116] on input"] "text" at bounding box center [603, 116] width 23 height 20
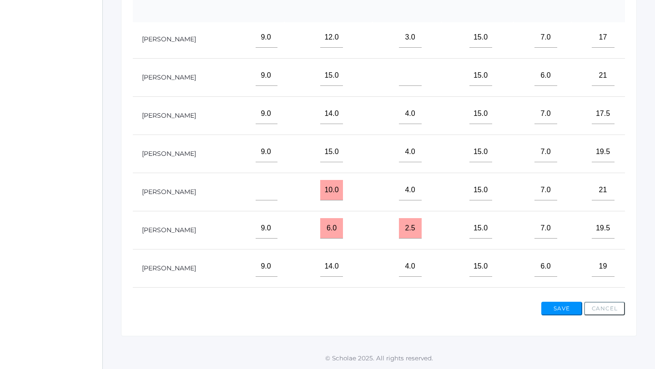
scroll to position [412, 1599]
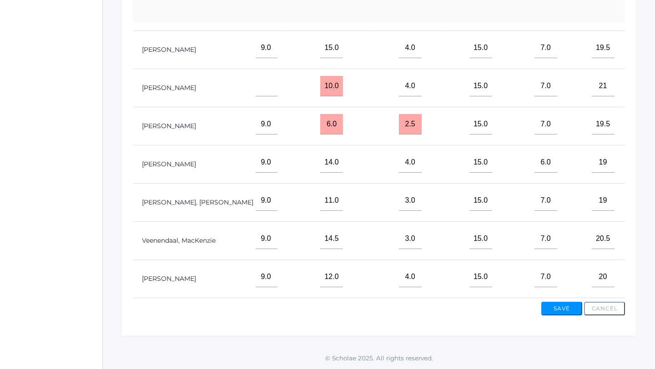
type input"] "17.5"
click at [557, 310] on button "Save" at bounding box center [561, 309] width 41 height 14
